Goal: Task Accomplishment & Management: Use online tool/utility

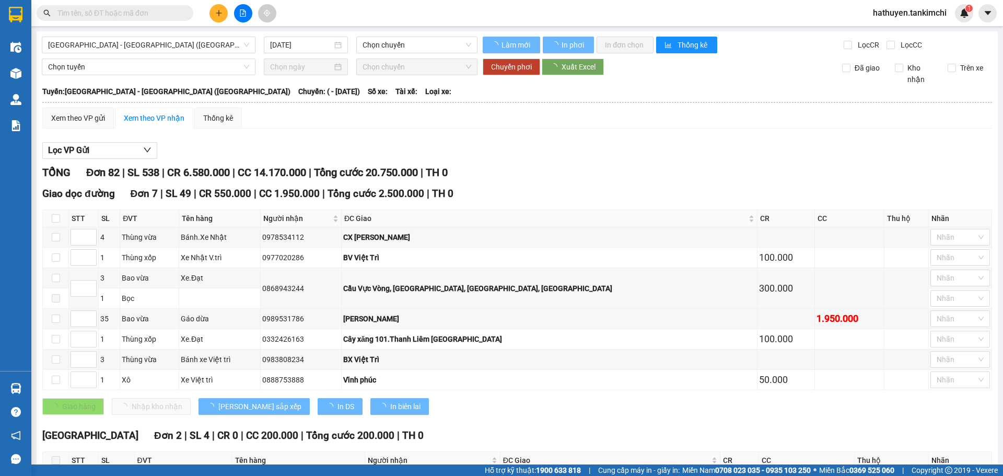
type input "[DATE]"
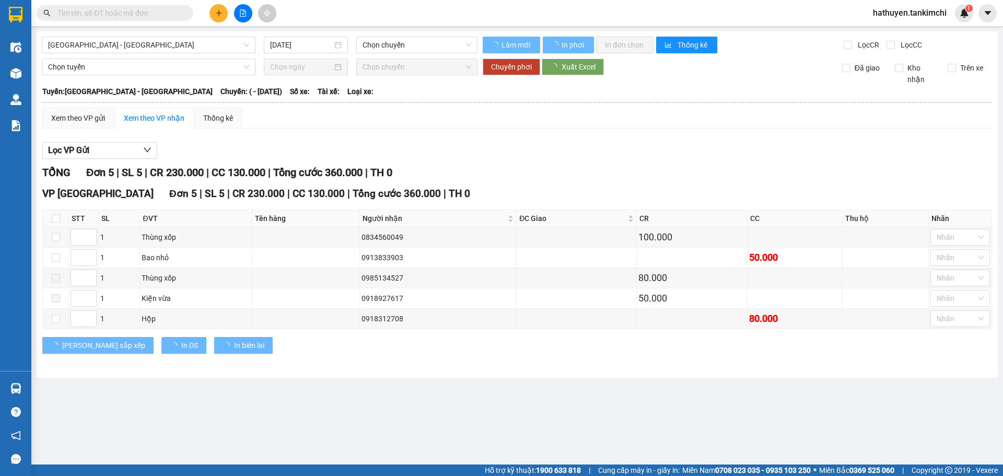
type input "[DATE]"
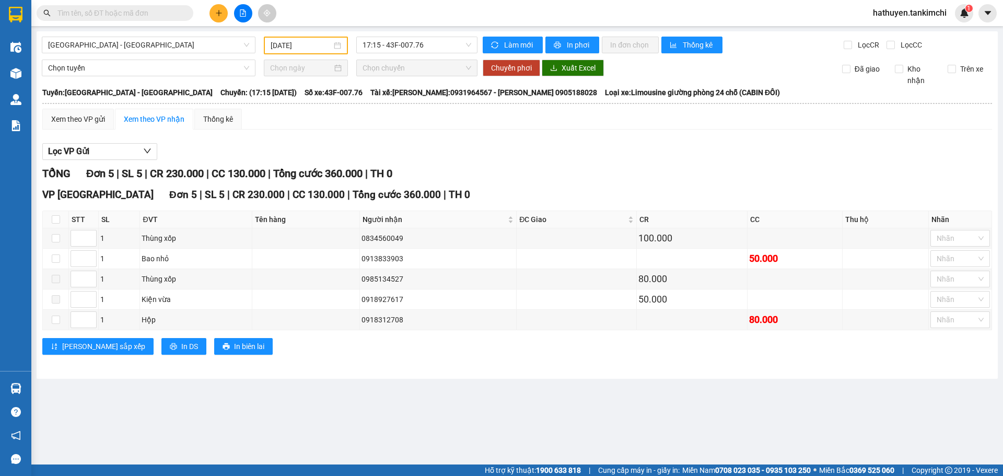
click at [922, 13] on span "hathuyen.tankimchi" at bounding box center [910, 12] width 90 height 13
click at [894, 36] on span "Đăng xuất" at bounding box center [914, 32] width 68 height 11
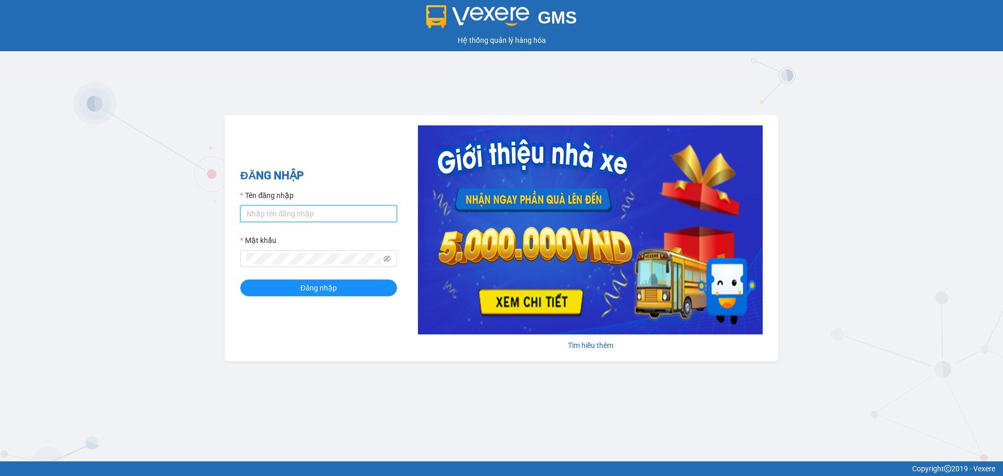
click at [305, 213] on input "Tên đăng nhập" at bounding box center [318, 213] width 157 height 17
type input "vanthang.tankimchi"
click at [240, 279] on button "Đăng nhập" at bounding box center [318, 287] width 157 height 17
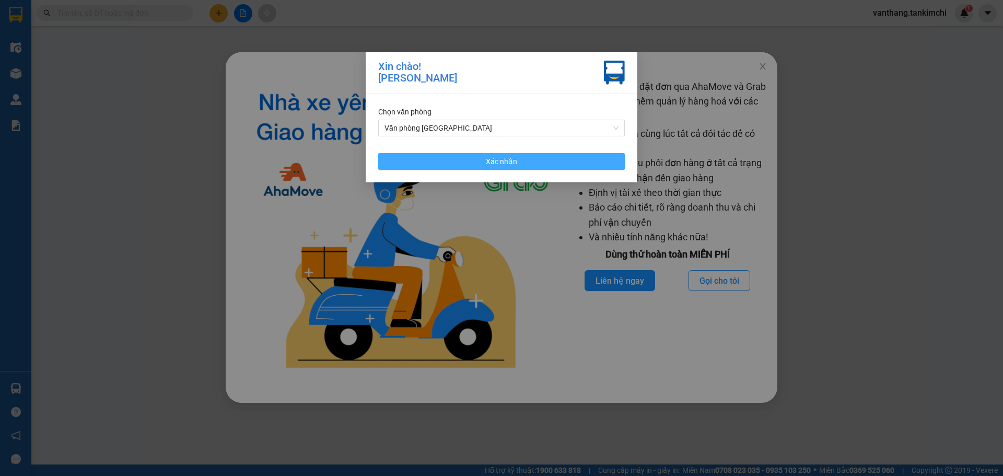
drag, startPoint x: 510, startPoint y: 160, endPoint x: 608, endPoint y: 126, distance: 103.3
click at [510, 160] on span "Xác nhận" at bounding box center [501, 161] width 31 height 11
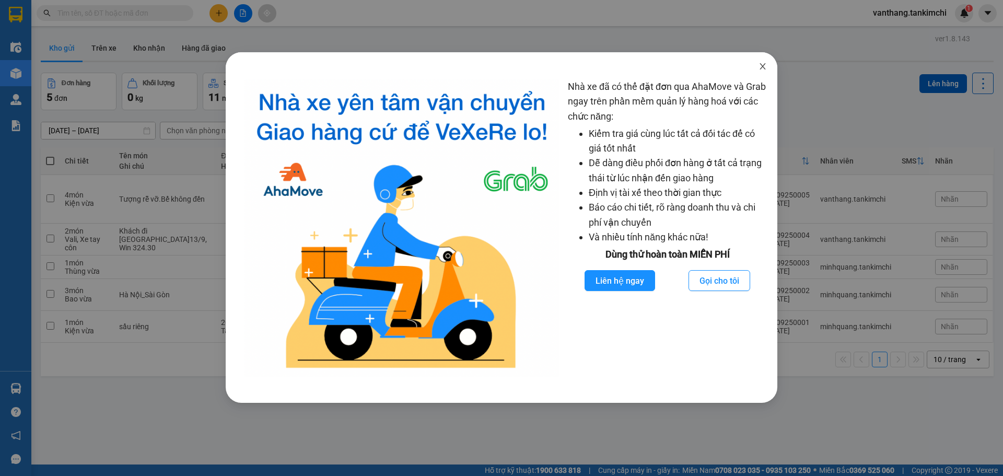
click at [763, 67] on icon "close" at bounding box center [763, 66] width 6 height 6
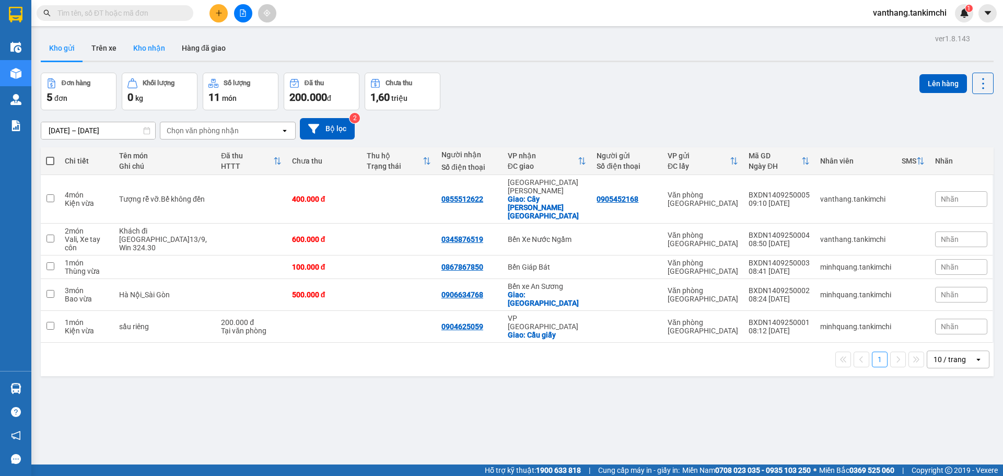
click at [156, 45] on button "Kho nhận" at bounding box center [149, 48] width 49 height 25
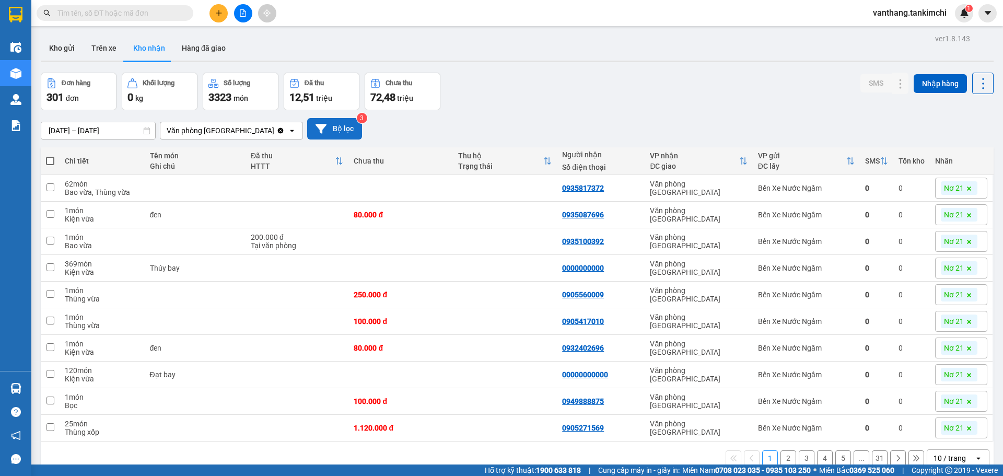
click at [329, 131] on button "Bộ lọc" at bounding box center [334, 128] width 55 height 21
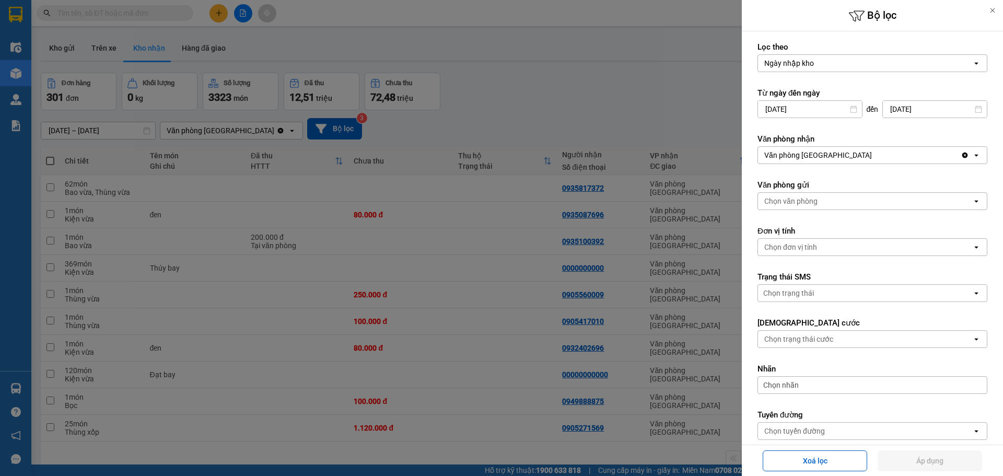
click at [815, 104] on input "12/09/2025" at bounding box center [810, 109] width 104 height 17
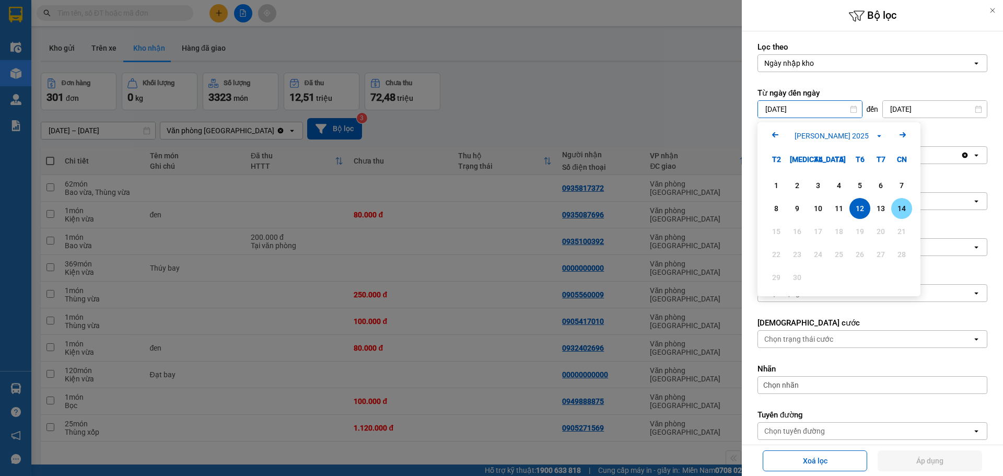
click at [904, 208] on div "14" at bounding box center [901, 208] width 15 height 13
type input "[DATE]"
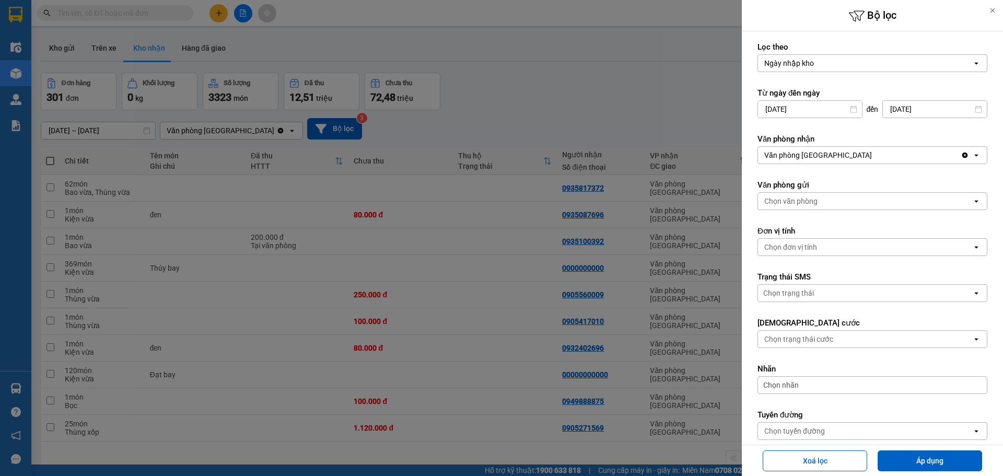
scroll to position [52, 0]
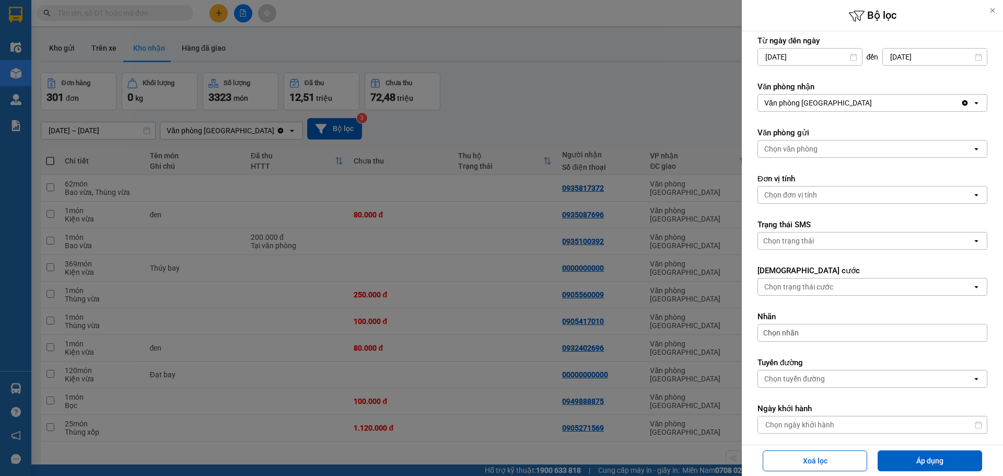
drag, startPoint x: 797, startPoint y: 240, endPoint x: 799, endPoint y: 249, distance: 9.3
click at [797, 241] on div "Chọn trạng thái" at bounding box center [788, 241] width 51 height 10
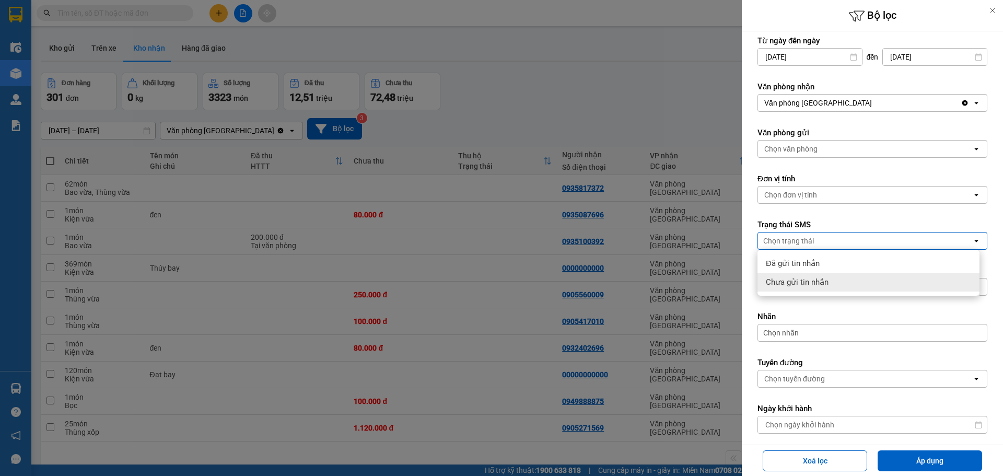
click at [817, 375] on div "Chọn tuyến đường" at bounding box center [794, 379] width 61 height 10
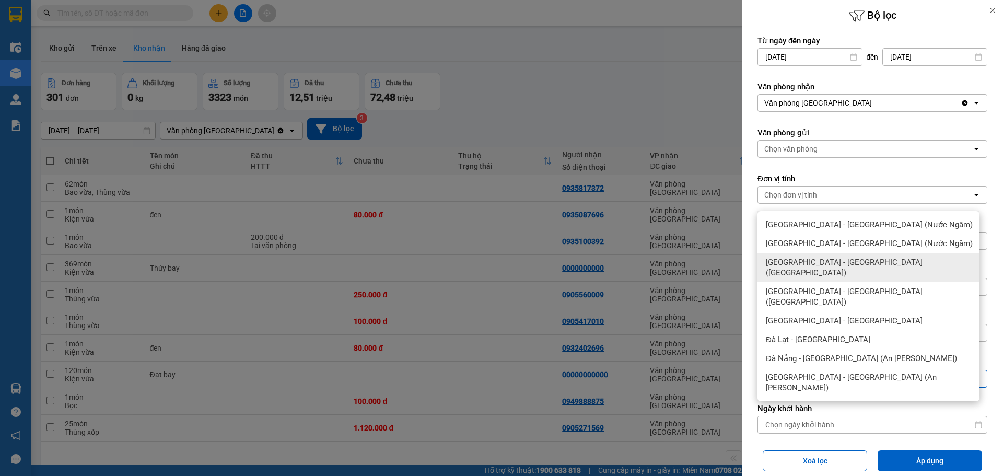
click at [807, 269] on div "Hà Nội - Đà Nẵng (Hàng)" at bounding box center [869, 267] width 222 height 29
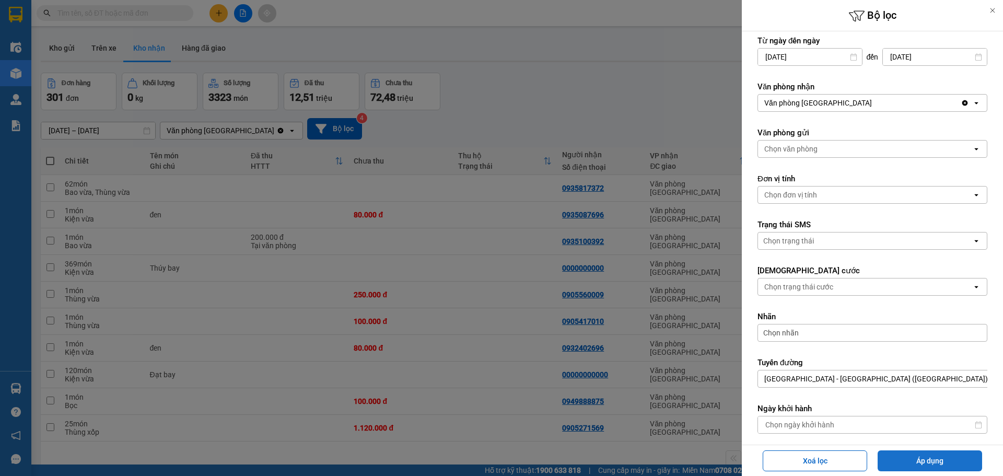
click at [926, 461] on button "Áp dụng" at bounding box center [930, 460] width 104 height 21
type input "14/09/2025 – 14/09/2025"
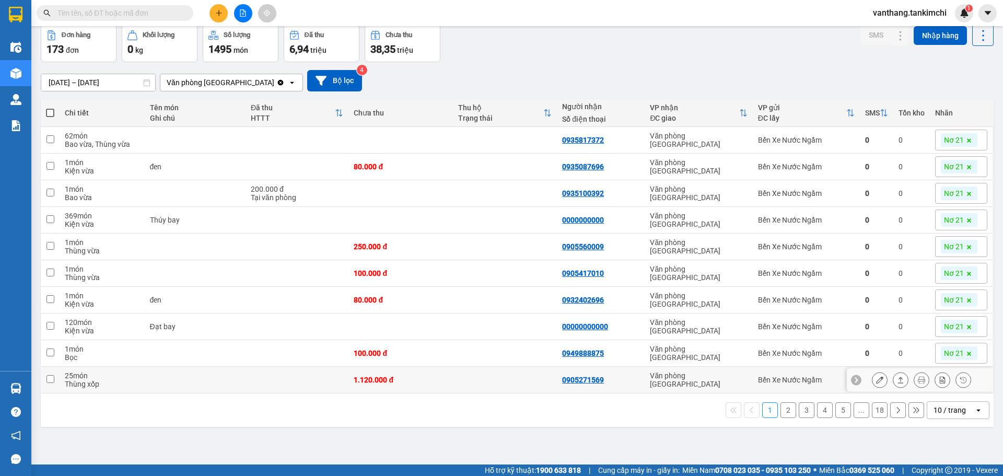
scroll to position [0, 0]
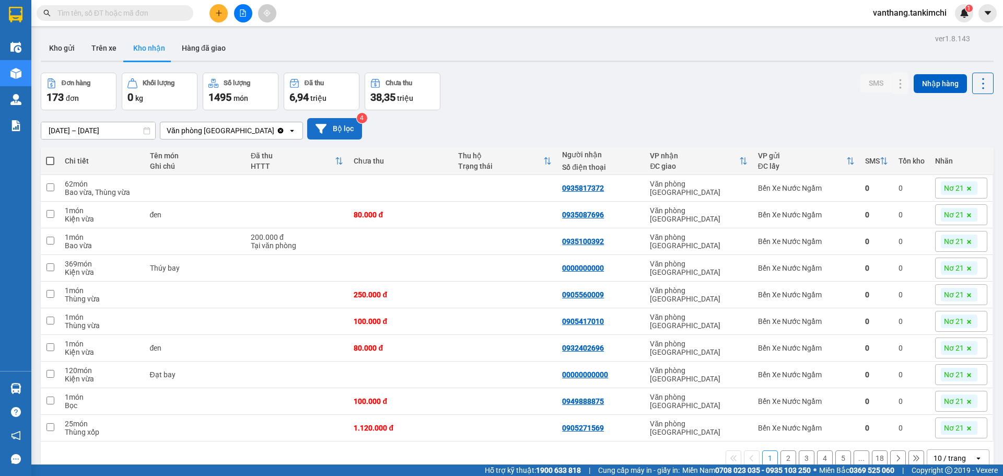
click at [316, 126] on icon at bounding box center [321, 128] width 11 height 9
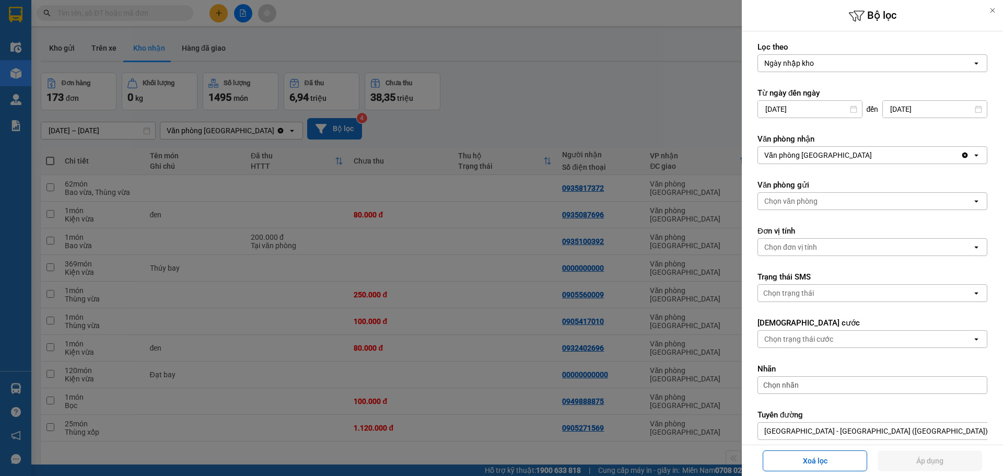
scroll to position [52, 0]
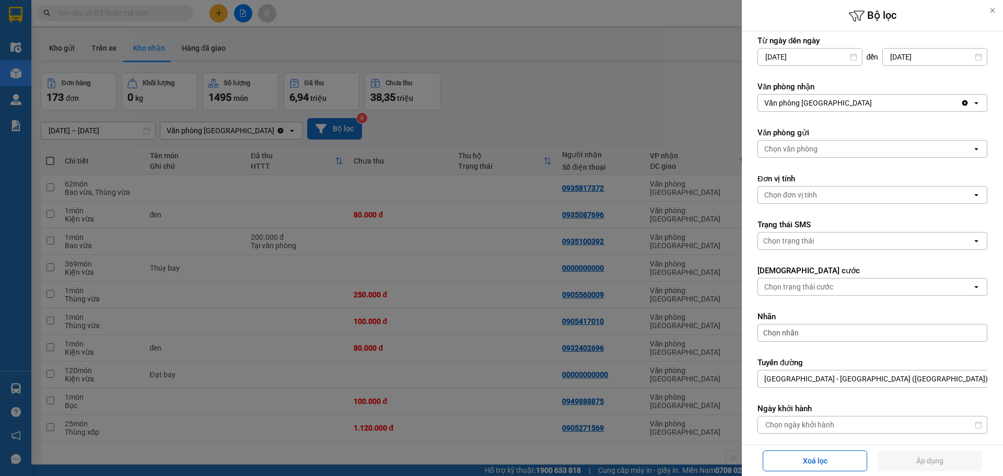
click at [794, 332] on span "Chọn nhãn" at bounding box center [781, 333] width 36 height 10
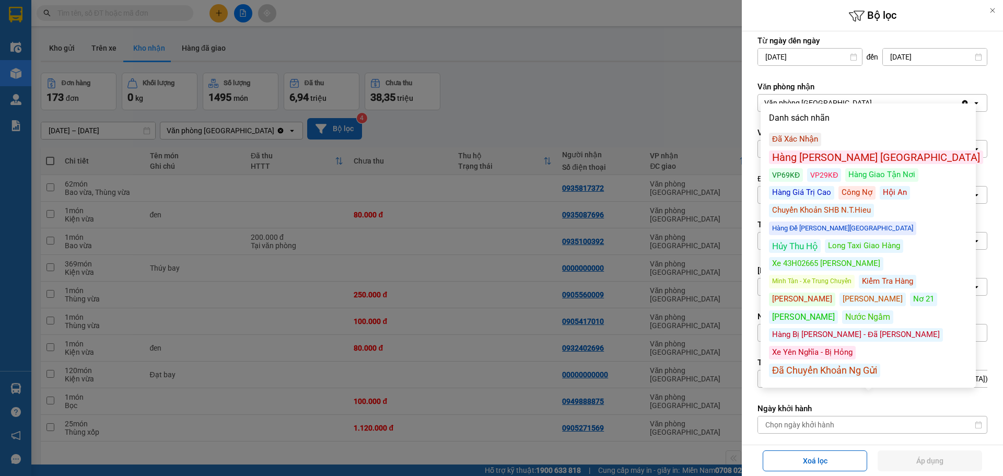
click at [802, 140] on div "Đã Xác Nhận" at bounding box center [795, 140] width 52 height 14
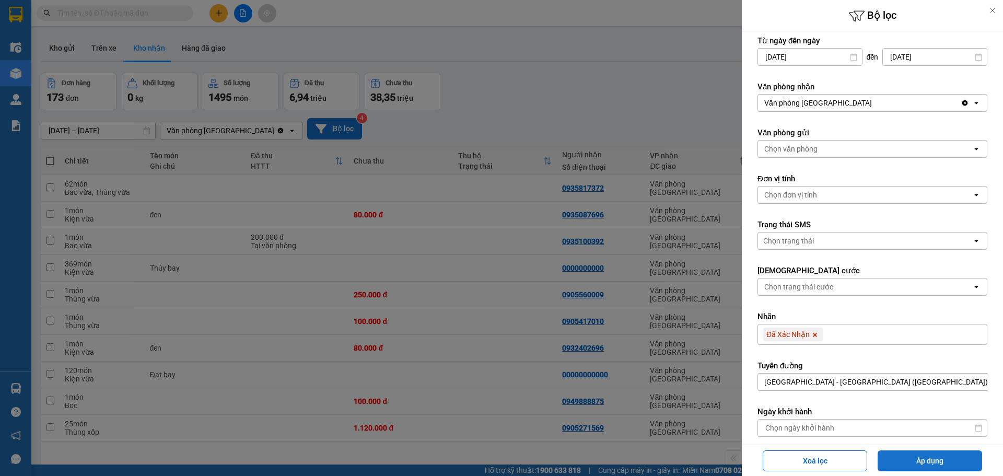
click at [927, 460] on button "Áp dụng" at bounding box center [930, 460] width 104 height 21
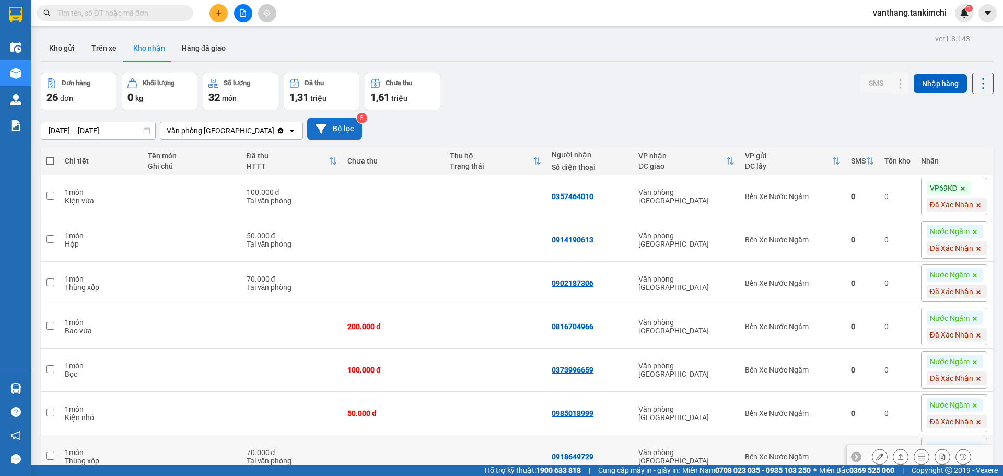
scroll to position [187, 0]
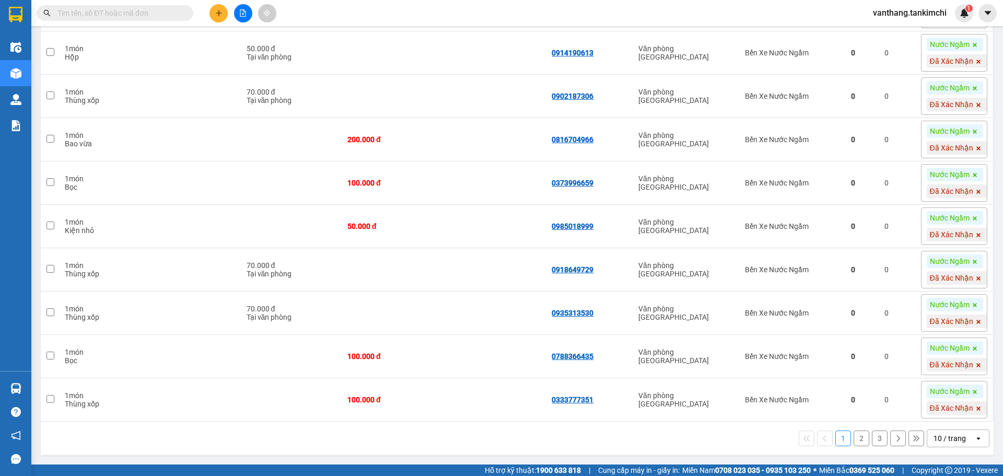
click at [974, 438] on icon "open" at bounding box center [978, 438] width 8 height 8
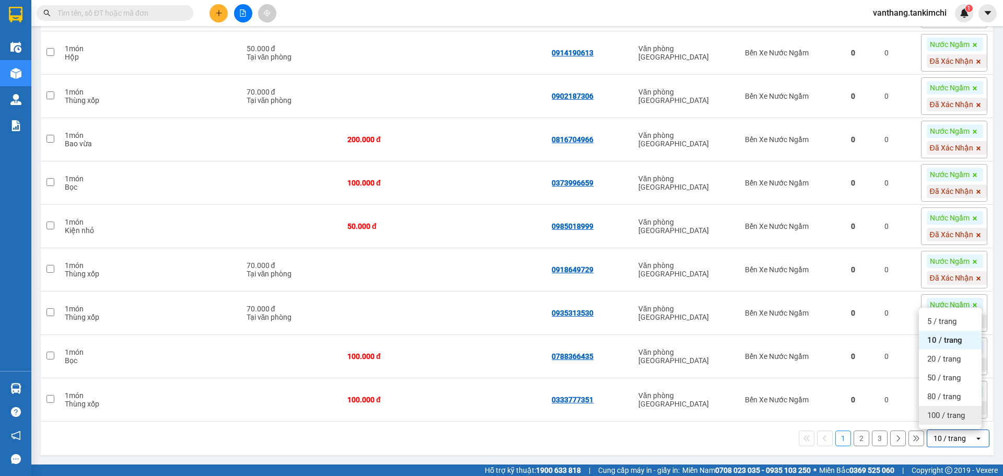
click at [960, 419] on span "100 / trang" at bounding box center [946, 415] width 38 height 10
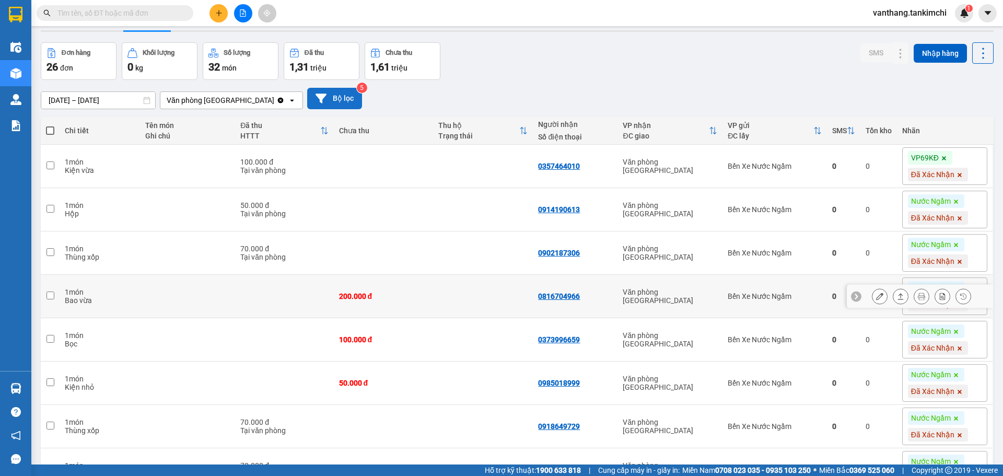
scroll to position [0, 0]
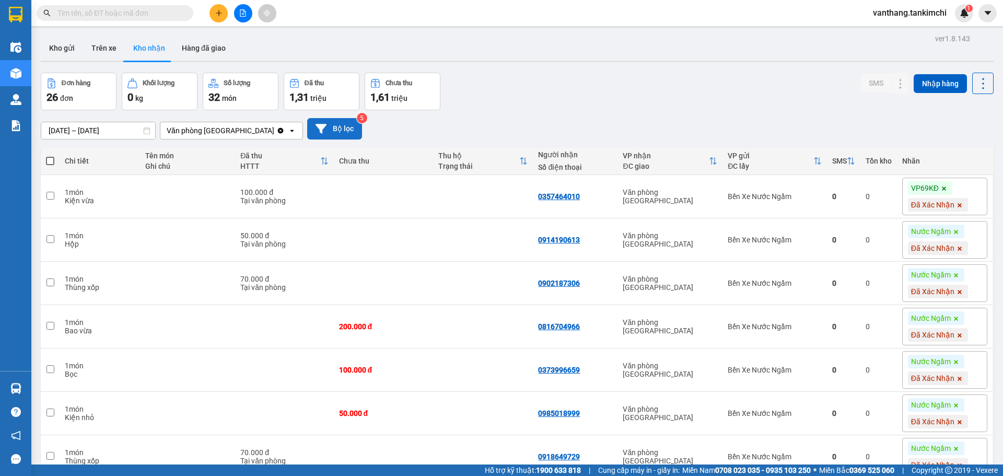
click at [51, 158] on span at bounding box center [50, 161] width 8 height 8
click at [50, 156] on input "checkbox" at bounding box center [50, 156] width 0 height 0
checkbox input "true"
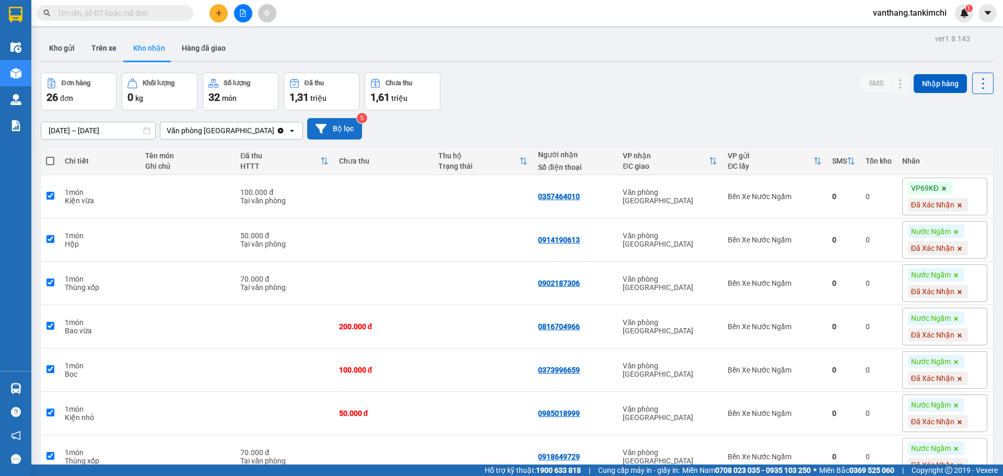
checkbox input "true"
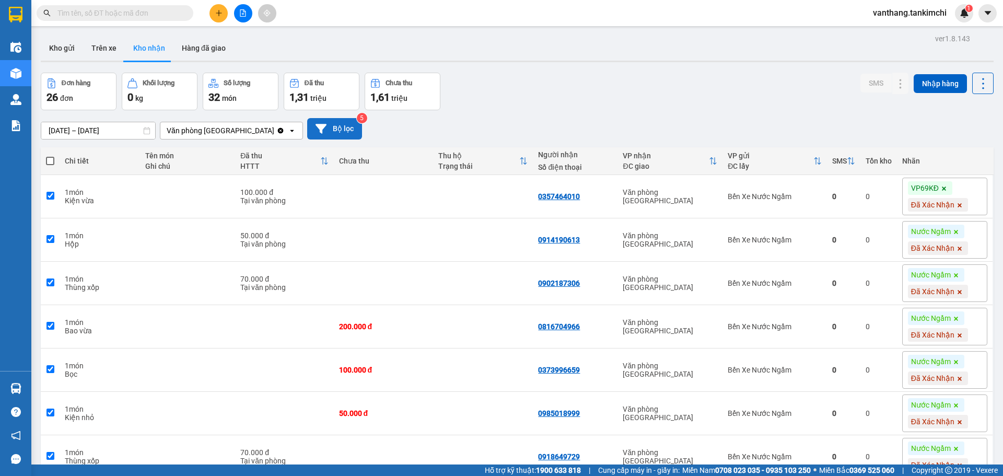
checkbox input "true"
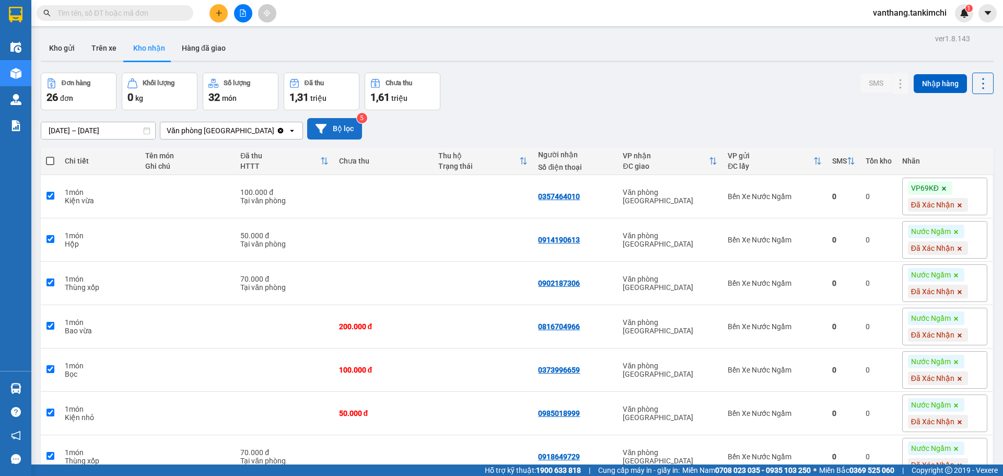
checkbox input "true"
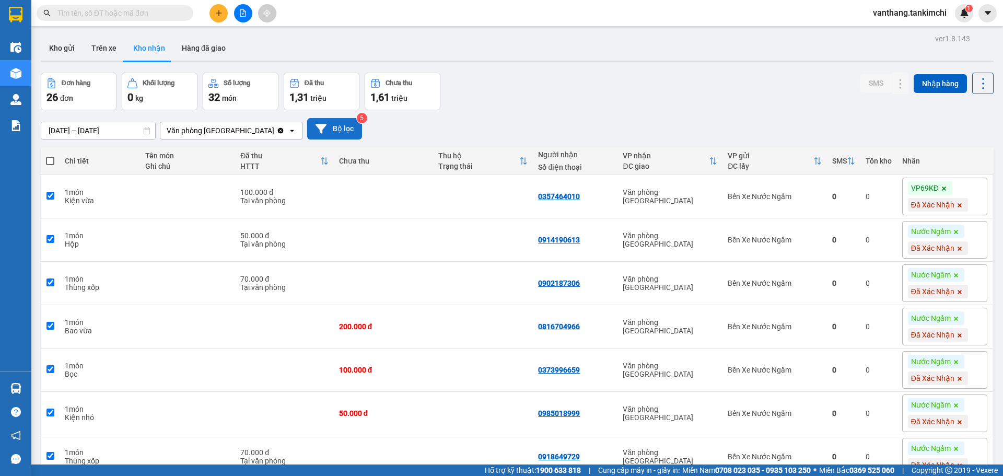
checkbox input "true"
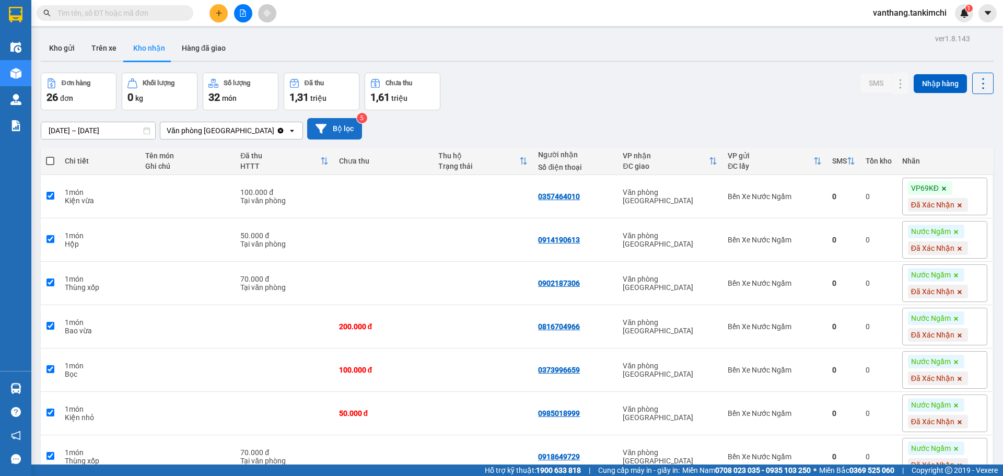
checkbox input "true"
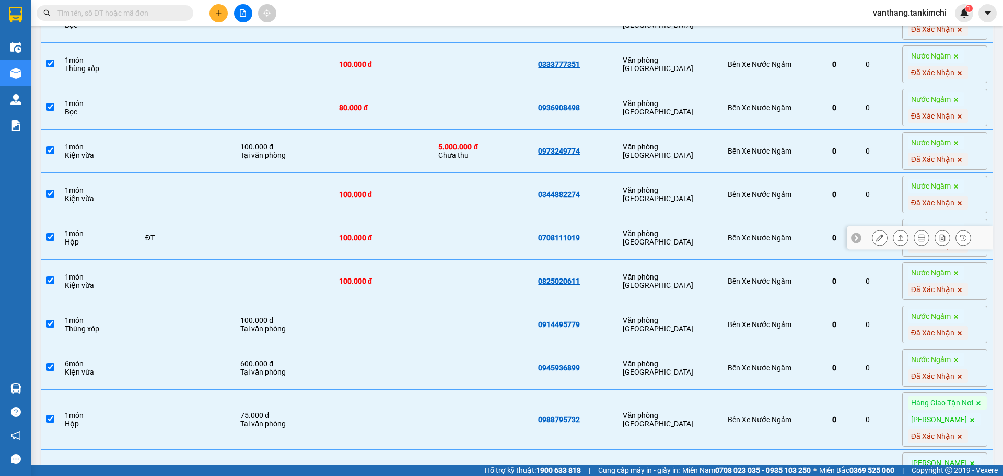
scroll to position [627, 0]
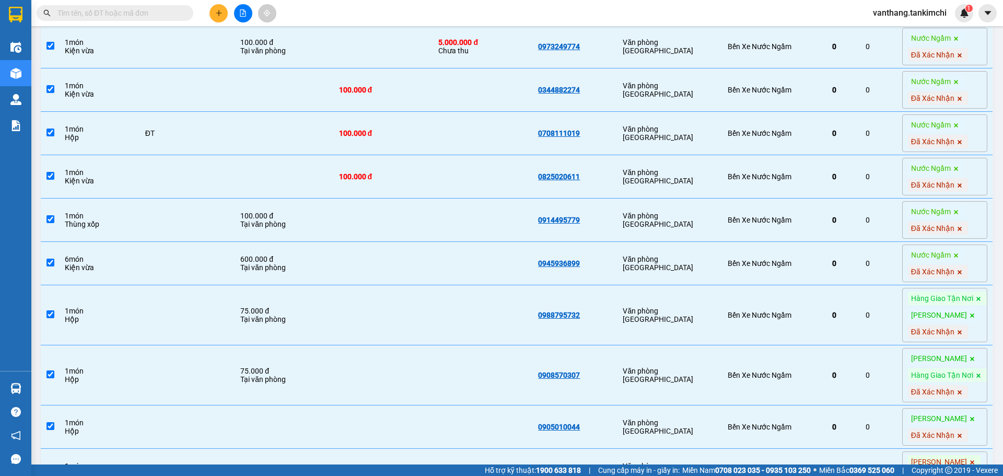
click at [931, 371] on span "Hàng Giao Tận Nơi" at bounding box center [942, 374] width 62 height 9
click at [730, 382] on td "Bến Xe Nước Ngầm" at bounding box center [775, 375] width 104 height 60
checkbox input "false"
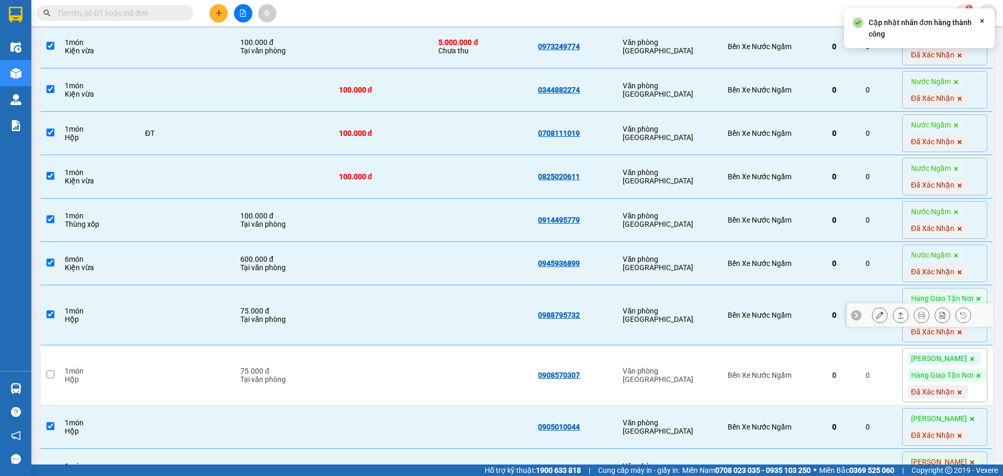
click at [793, 317] on div "Bến Xe Nước Ngầm" at bounding box center [775, 315] width 94 height 8
checkbox input "false"
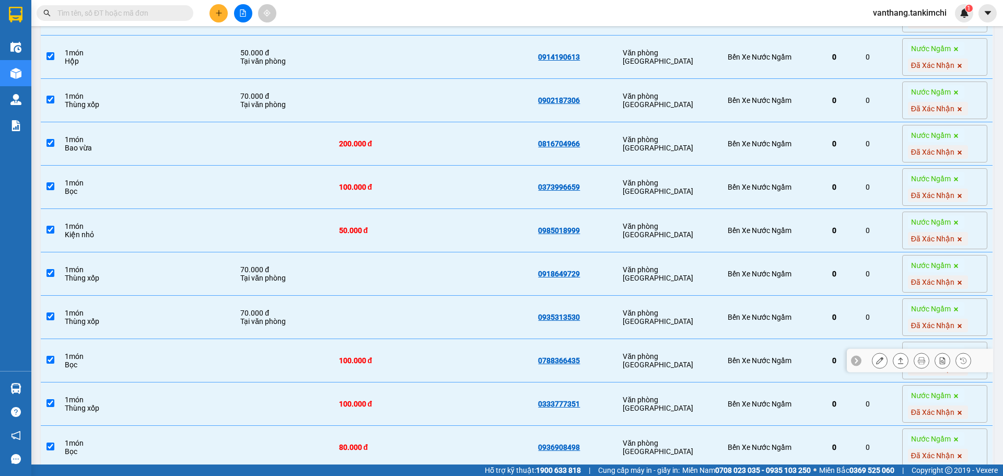
scroll to position [0, 0]
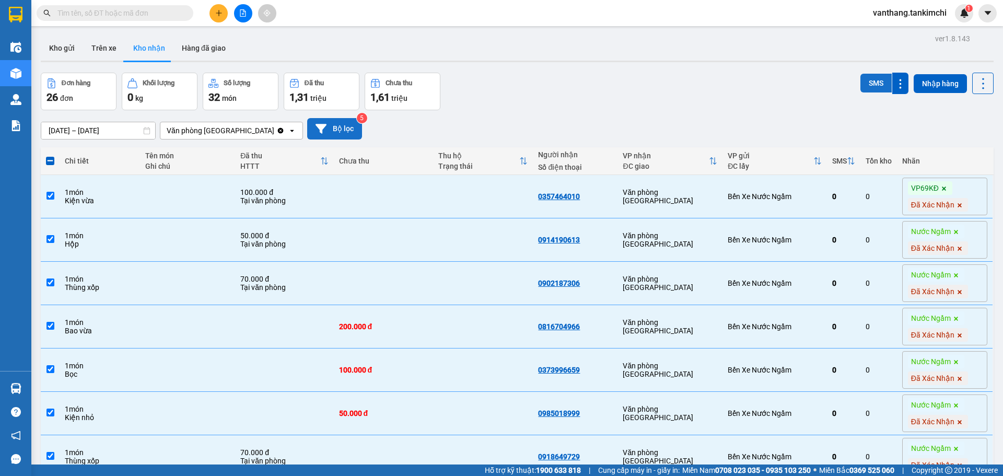
click at [863, 85] on button "SMS" at bounding box center [875, 83] width 31 height 19
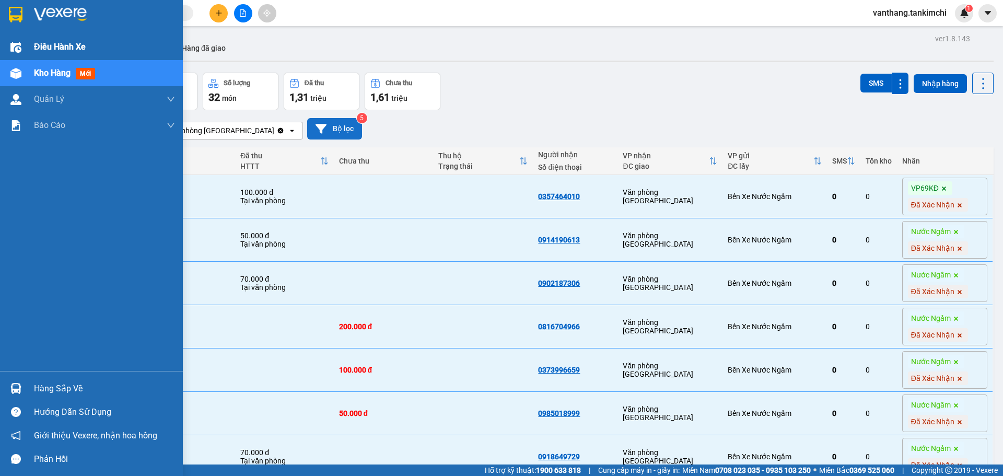
click at [35, 50] on span "Điều hành xe" at bounding box center [60, 46] width 52 height 13
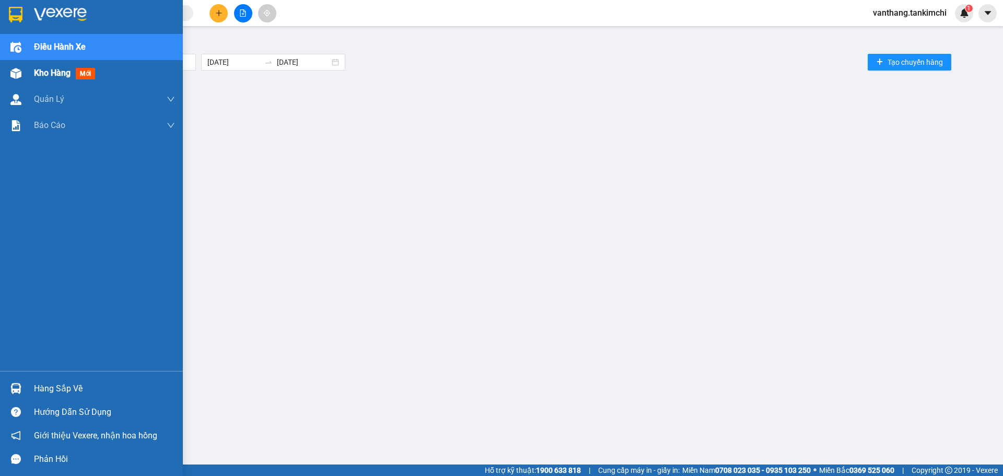
click at [26, 74] on div "Kho hàng mới" at bounding box center [91, 73] width 183 height 26
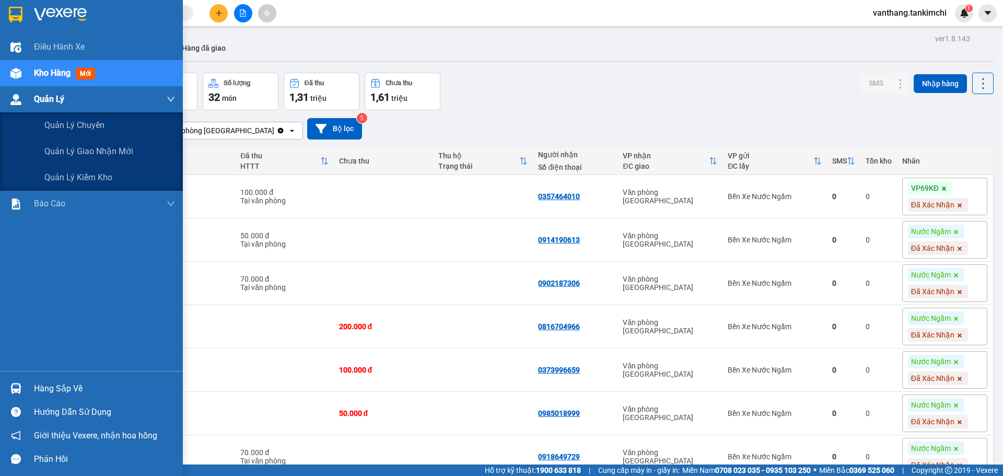
click at [43, 101] on span "Quản Lý" at bounding box center [49, 98] width 30 height 13
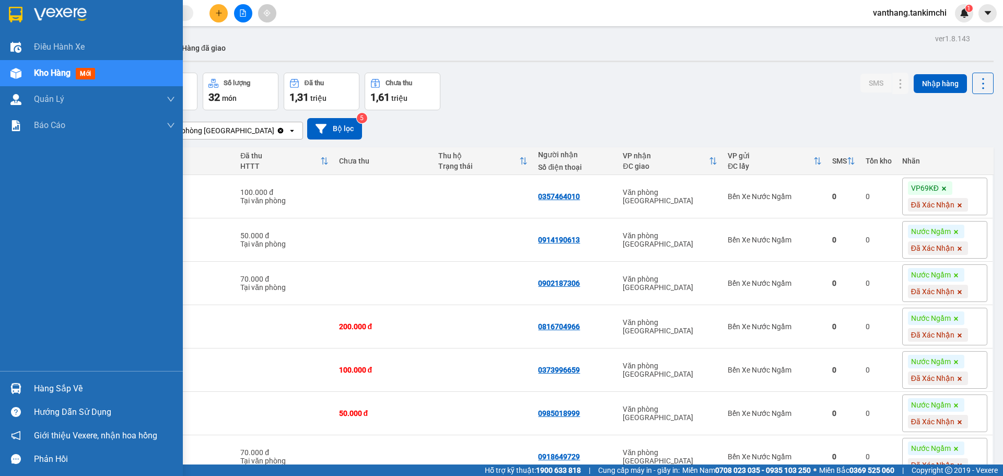
click at [42, 75] on span "Kho hàng" at bounding box center [52, 73] width 37 height 10
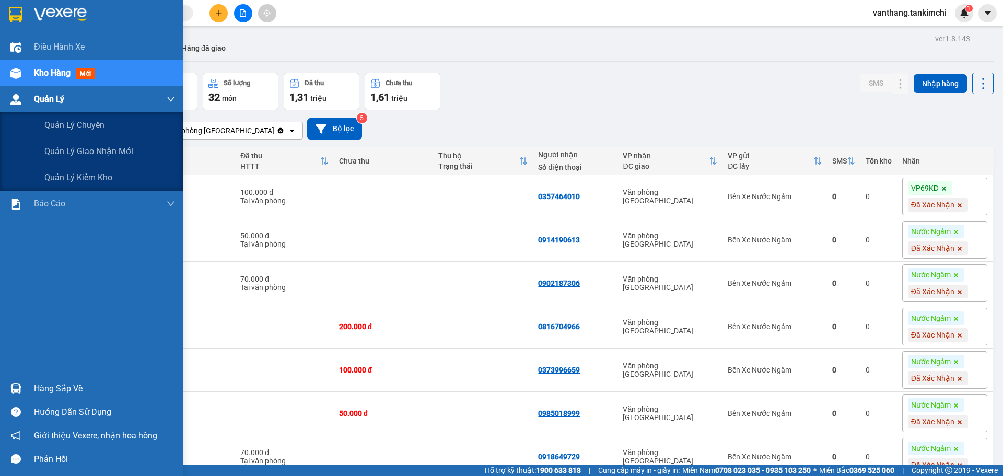
click at [35, 101] on span "Quản Lý" at bounding box center [49, 98] width 30 height 13
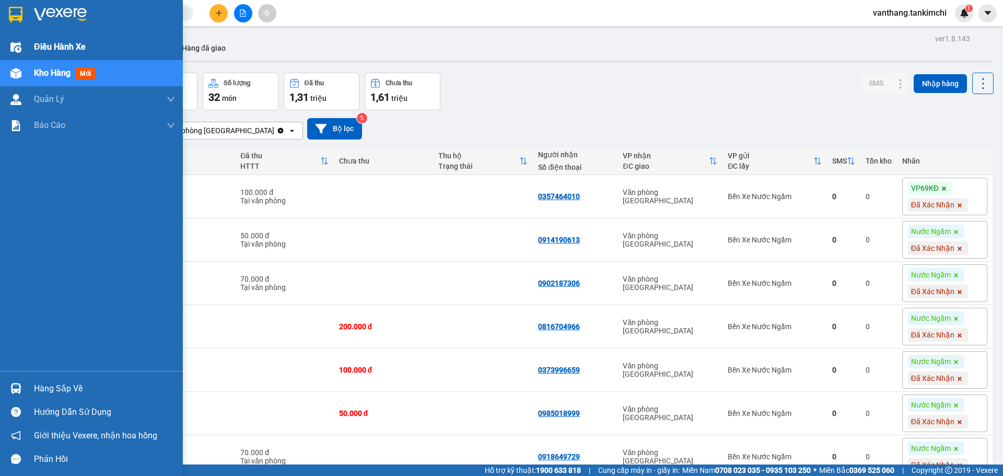
click at [52, 49] on span "Điều hành xe" at bounding box center [60, 46] width 52 height 13
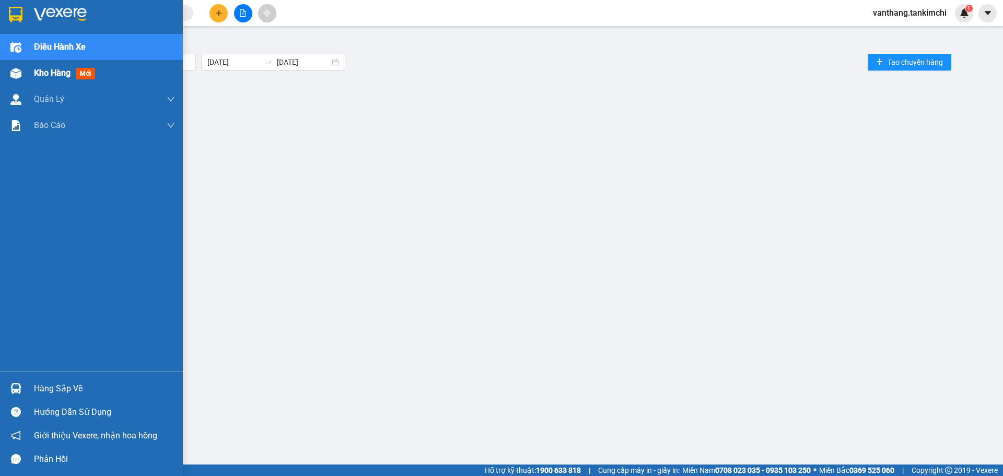
click at [51, 72] on span "Kho hàng" at bounding box center [52, 73] width 37 height 10
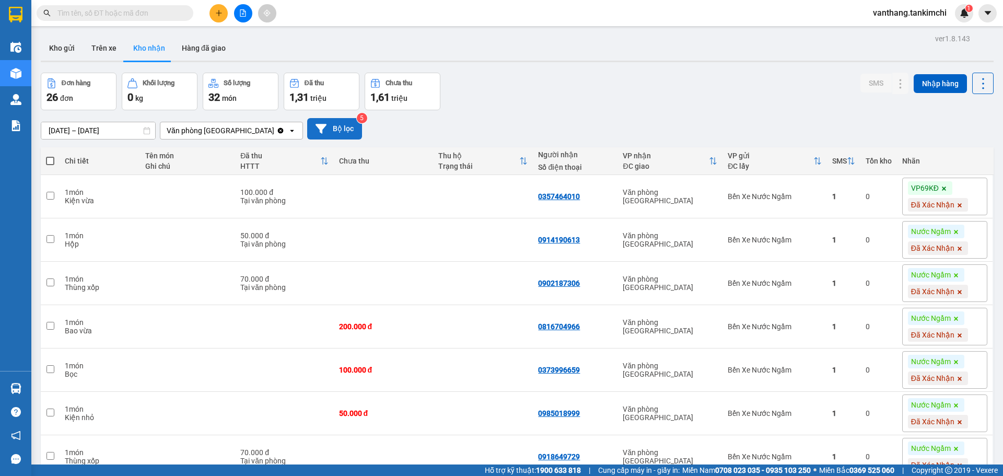
click at [346, 129] on button "Bộ lọc" at bounding box center [334, 128] width 55 height 21
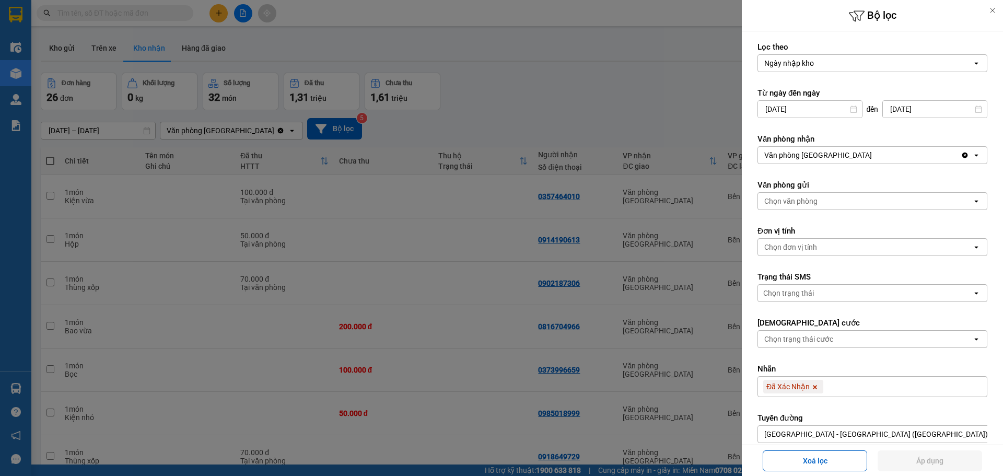
scroll to position [104, 0]
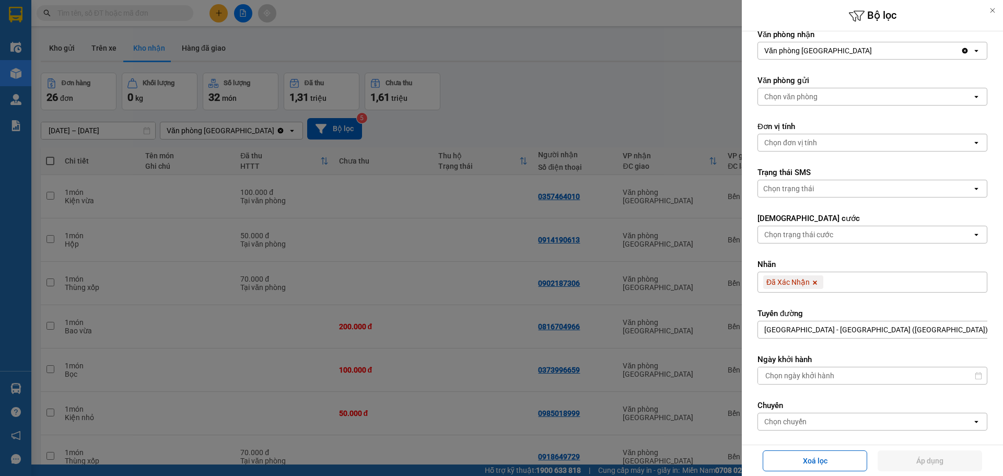
click at [795, 193] on div "Chọn trạng thái" at bounding box center [788, 188] width 51 height 10
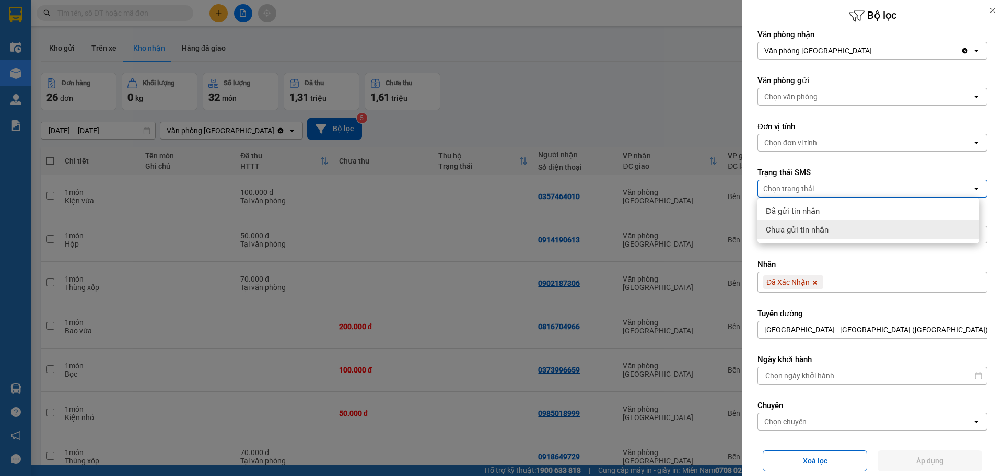
click at [789, 227] on span "Chưa gửi tin nhắn" at bounding box center [797, 230] width 63 height 10
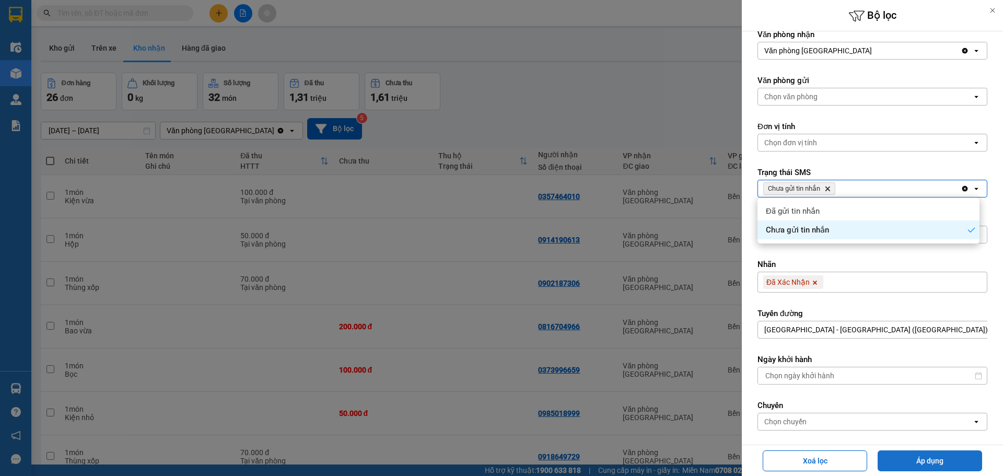
click at [927, 461] on button "Áp dụng" at bounding box center [930, 460] width 104 height 21
